Goal: Task Accomplishment & Management: Use online tool/utility

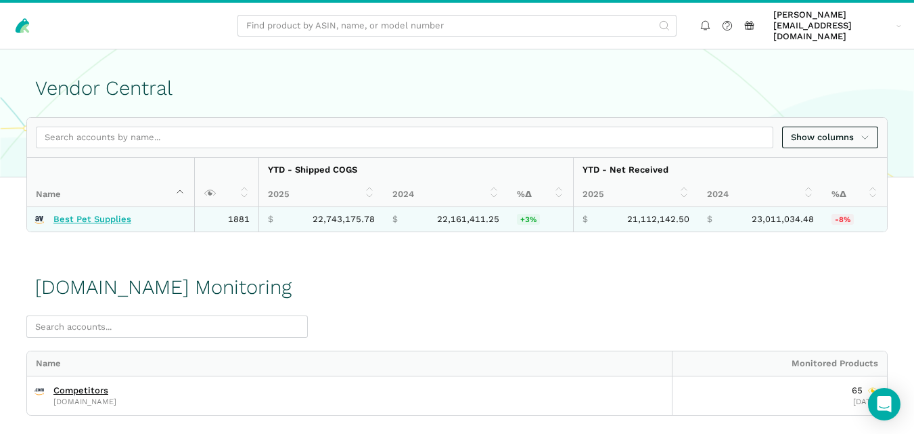
click at [97, 214] on link "Best Pet Supplies" at bounding box center [92, 219] width 78 height 11
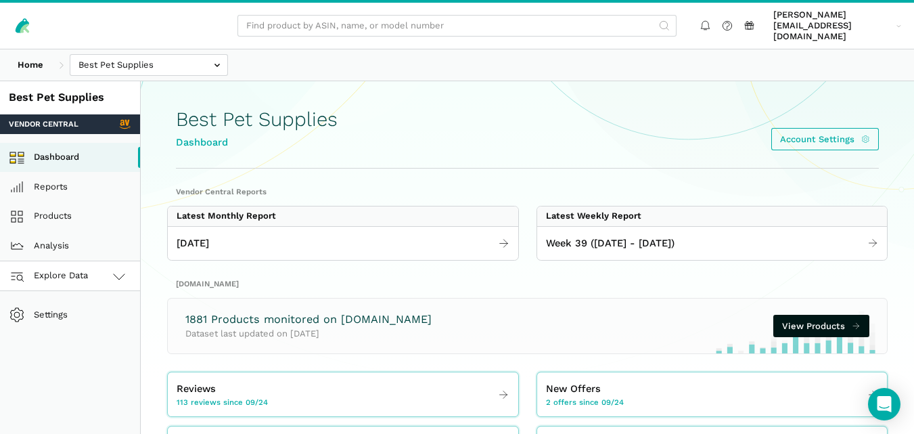
click at [121, 269] on icon at bounding box center [119, 276] width 16 height 16
click at [96, 321] on link "Amazon.com" at bounding box center [70, 336] width 140 height 30
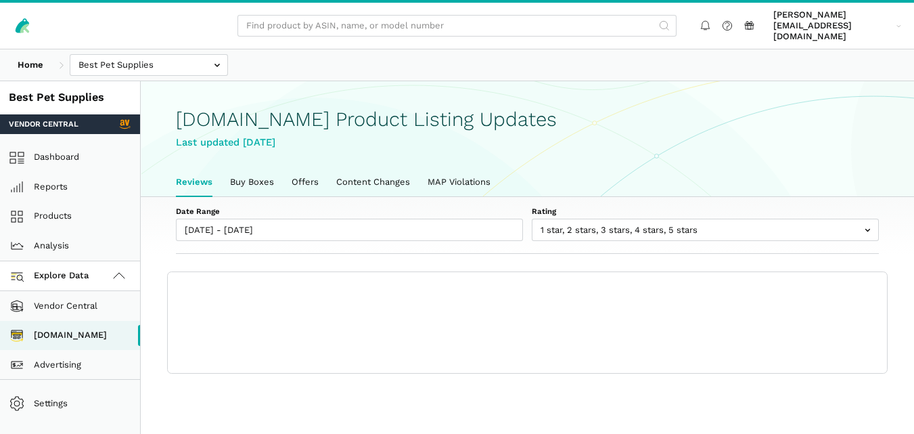
scroll to position [5, 0]
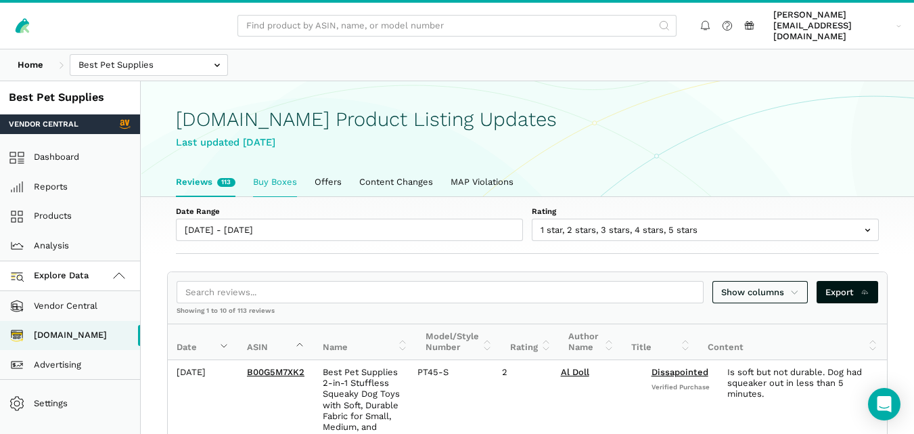
click at [269, 168] on link "Buy Boxes" at bounding box center [275, 182] width 62 height 28
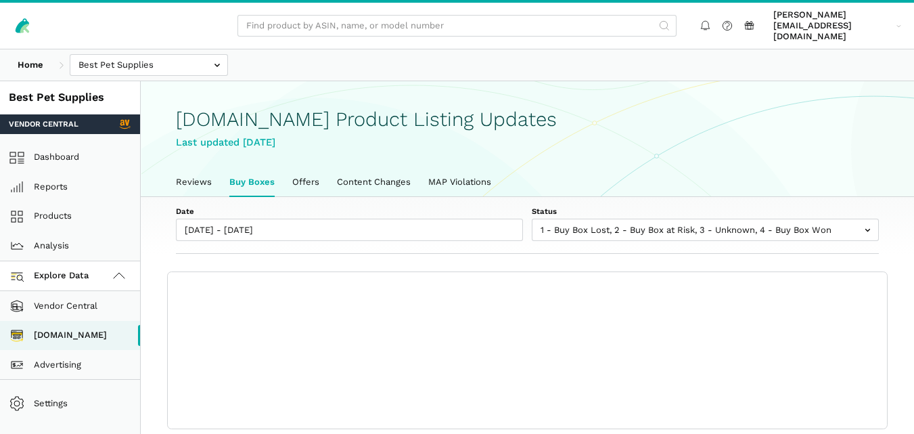
scroll to position [5, 0]
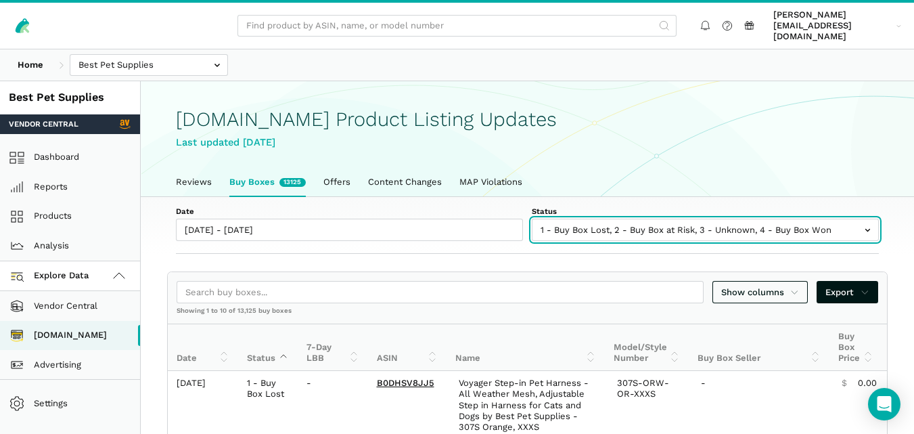
click at [677, 219] on input "text" at bounding box center [705, 230] width 347 height 22
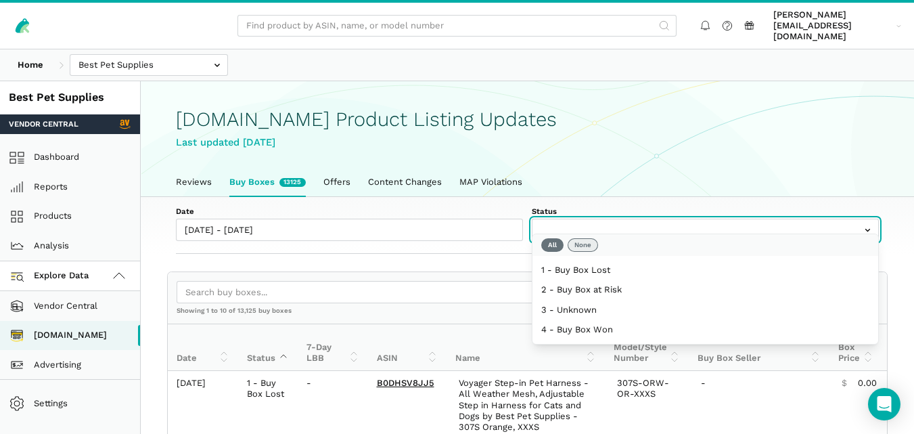
click at [583, 242] on button "None" at bounding box center [583, 245] width 30 height 14
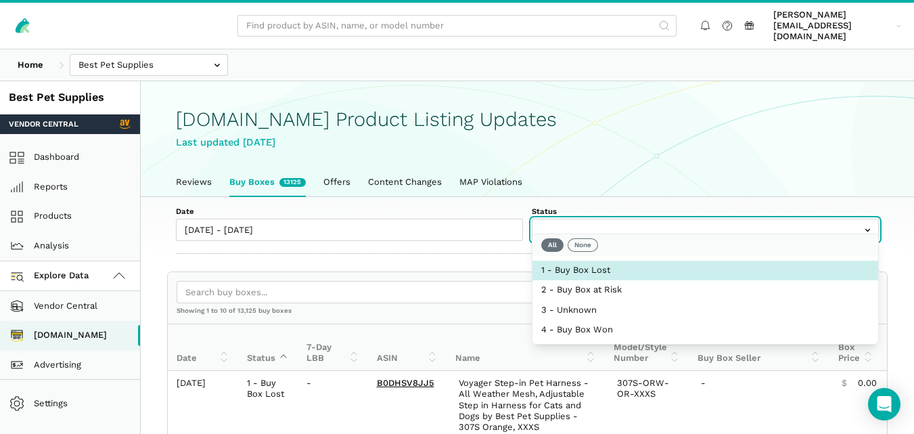
select select "1 - Buy Box Lost"
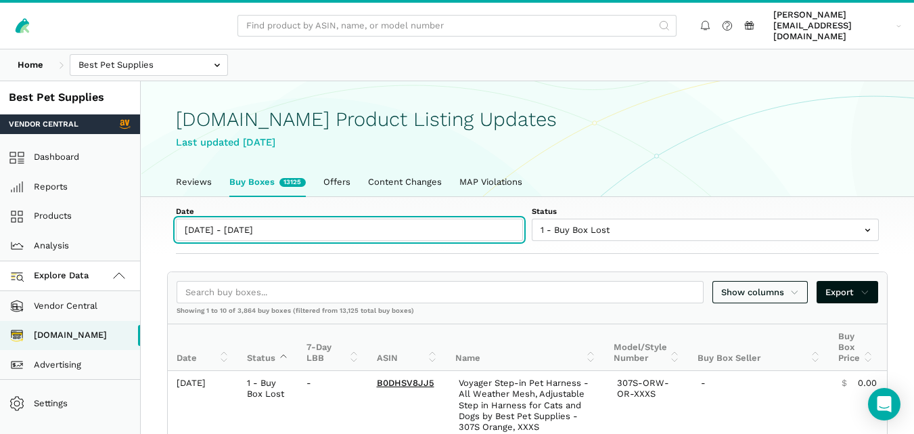
type input "09/24/2025"
type input "09/30/2025"
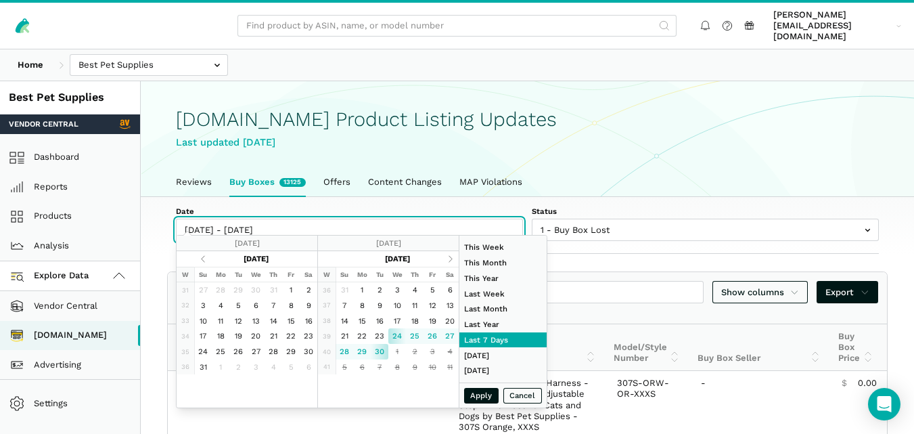
click at [278, 220] on input "[DATE] - [DATE]" at bounding box center [349, 230] width 347 height 22
type input "09/30/2025"
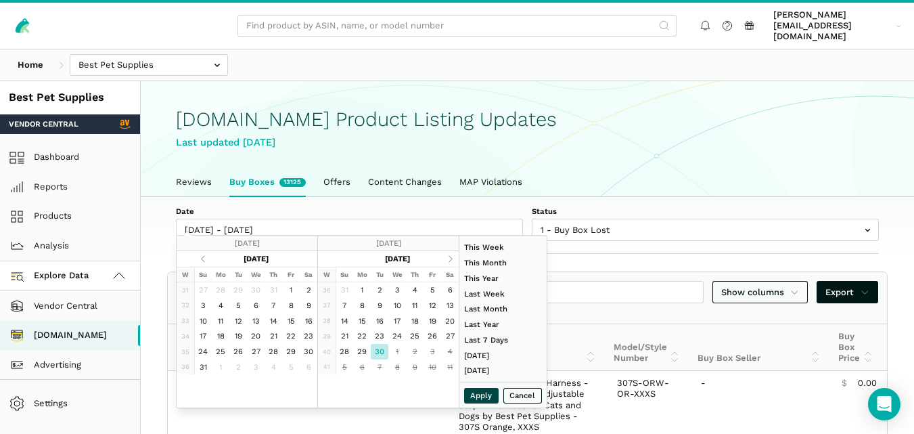
click at [478, 401] on button "Apply" at bounding box center [481, 396] width 35 height 16
type input "09/30/2025 - 09/30/2025"
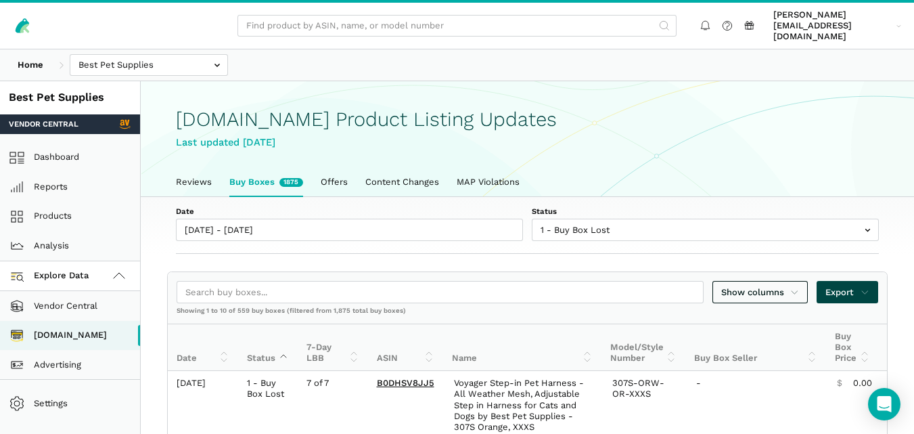
click at [865, 286] on icon at bounding box center [865, 293] width 9 height 14
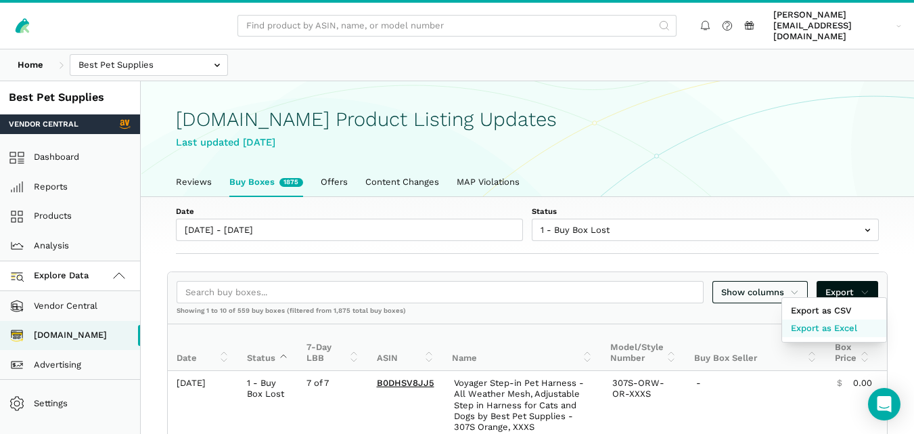
click at [835, 327] on span "Export as Excel" at bounding box center [824, 328] width 66 height 14
click at [593, 217] on div at bounding box center [457, 217] width 914 height 434
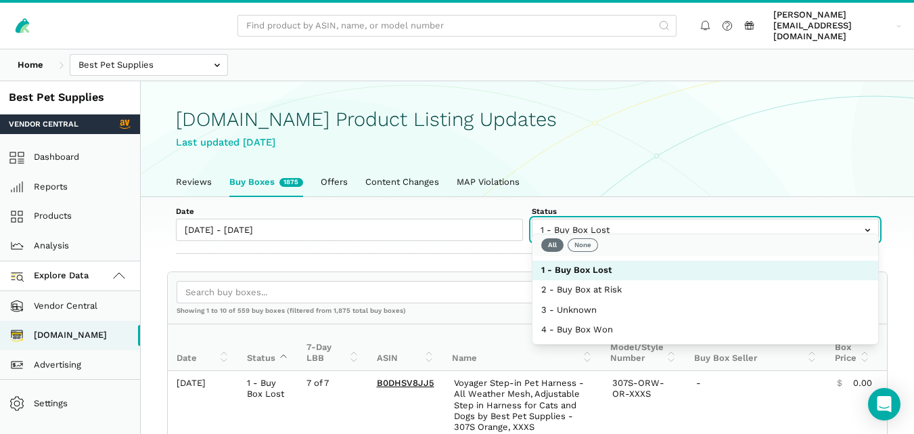
click at [649, 225] on input "text" at bounding box center [705, 230] width 347 height 22
click at [551, 249] on button "All" at bounding box center [552, 245] width 22 height 14
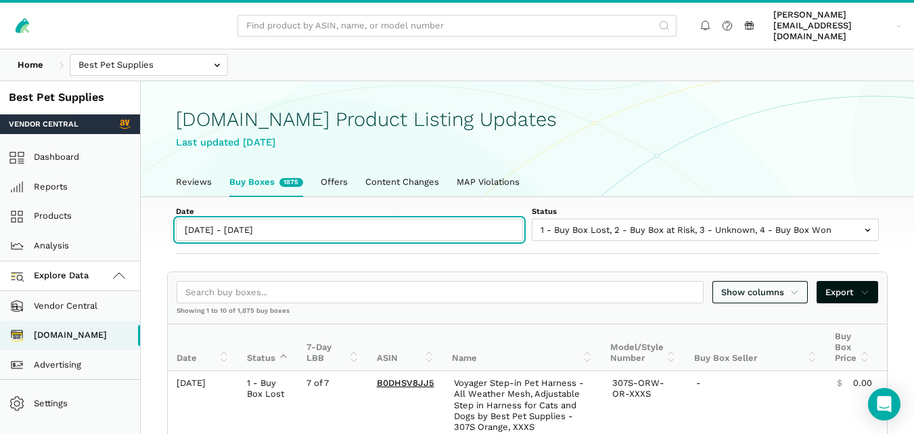
click at [254, 219] on input "09/30/2025 - 09/30/2025" at bounding box center [349, 230] width 347 height 22
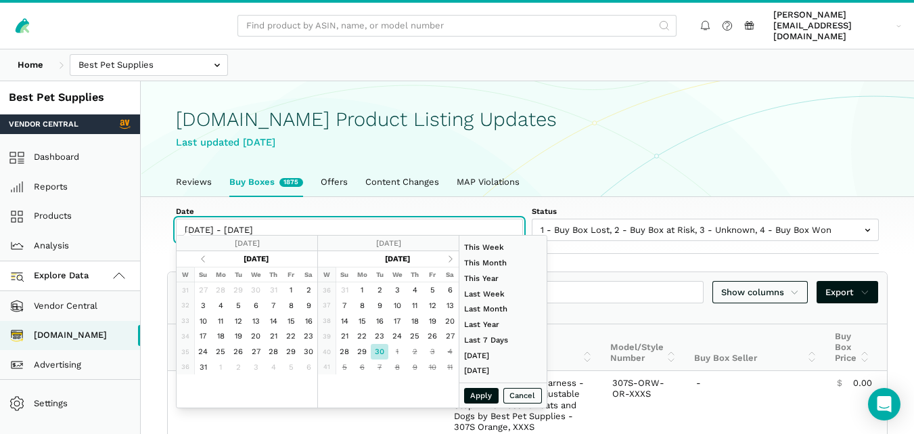
type input "09/30/2025"
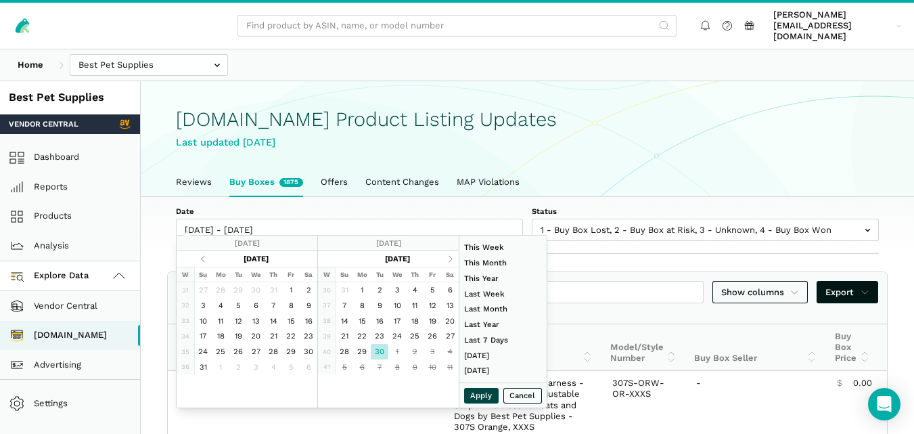
click at [485, 399] on button "Apply" at bounding box center [481, 396] width 35 height 16
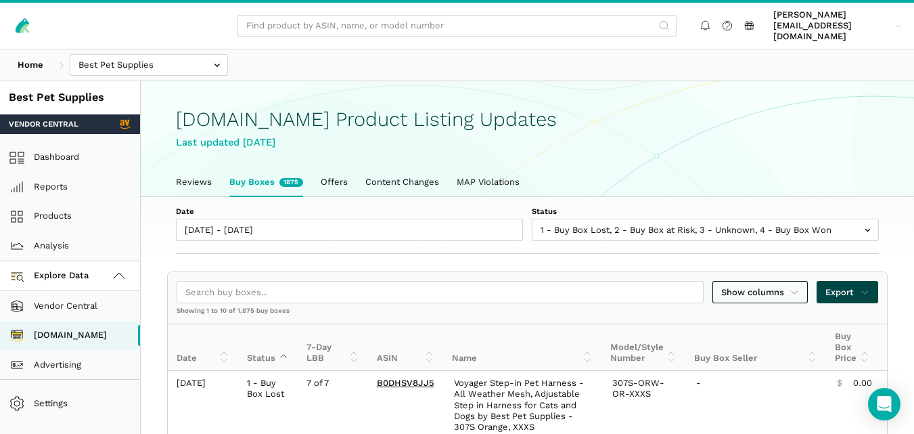
click at [844, 286] on span "Export" at bounding box center [847, 293] width 44 height 14
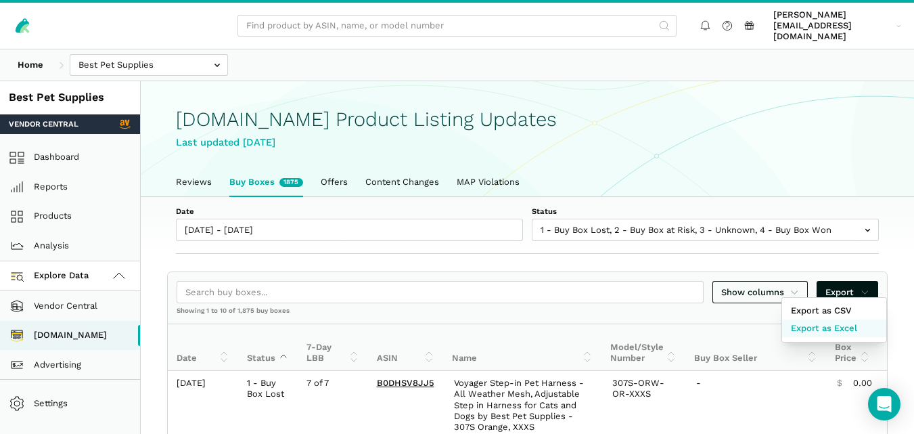
click at [842, 323] on span "Export as Excel" at bounding box center [824, 328] width 66 height 14
